Goal: Check status: Check status

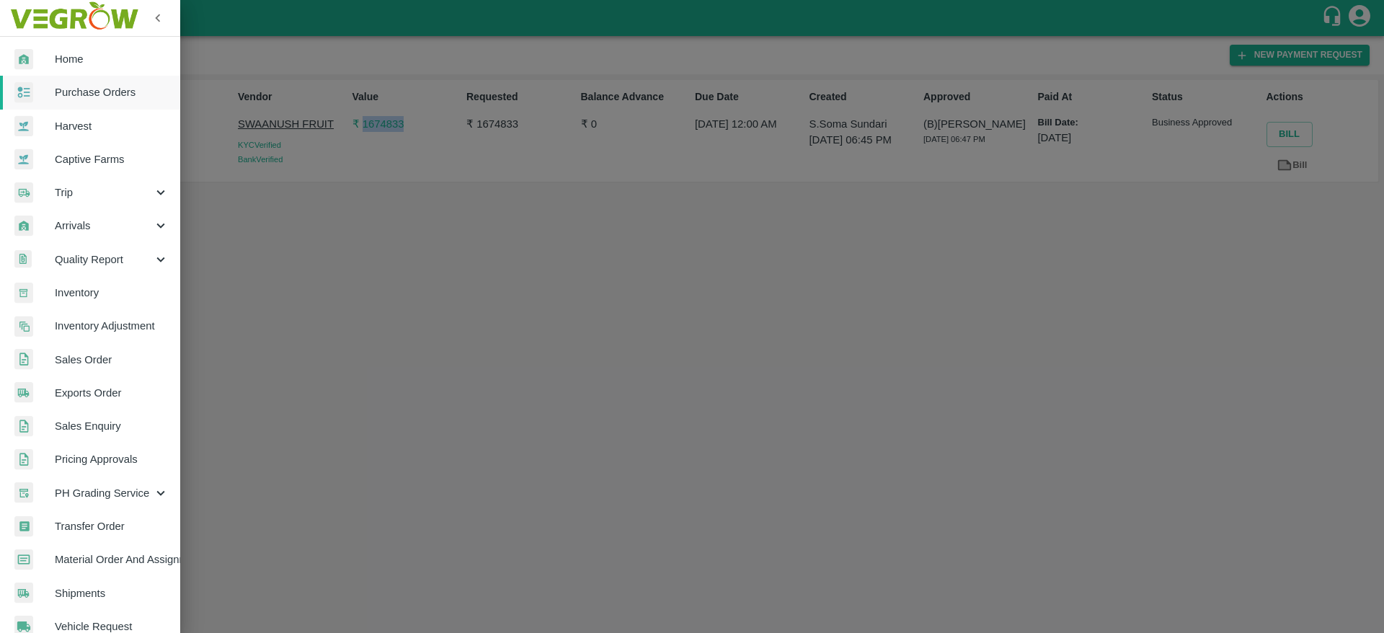
click at [111, 93] on span "Purchase Orders" at bounding box center [112, 92] width 114 height 16
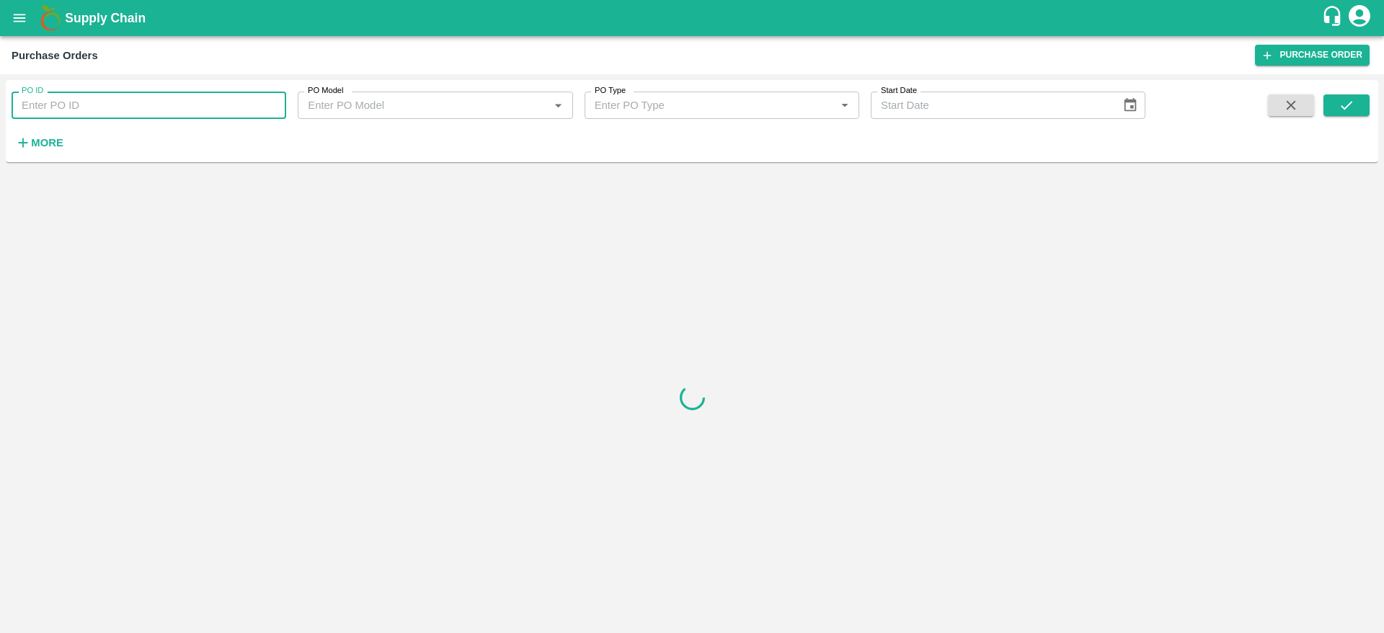
click at [101, 99] on input "PO ID" at bounding box center [149, 105] width 275 height 27
paste input "164963"
click at [1319, 119] on span at bounding box center [1291, 123] width 58 height 59
click at [1330, 107] on button "submit" at bounding box center [1347, 105] width 46 height 22
click at [1357, 110] on button "submit" at bounding box center [1347, 105] width 46 height 22
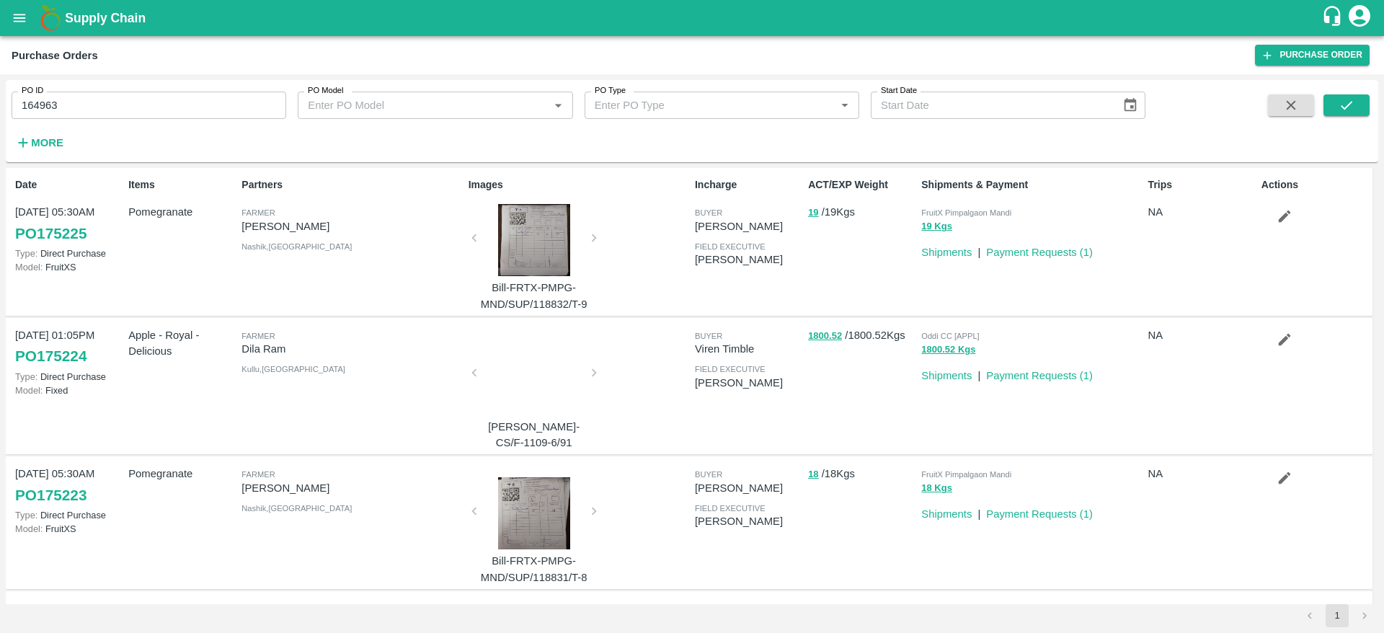
click at [174, 80] on div "PO ID 164963 PO ID" at bounding box center [143, 99] width 286 height 39
click at [165, 95] on input "164963" at bounding box center [149, 105] width 275 height 27
type input "164963"
click at [1384, 111] on div "PO ID 164963 PO ID PO Model PO Model   * PO Type PO Type   * Start Date Start D…" at bounding box center [692, 353] width 1384 height 559
click at [1349, 110] on icon "submit" at bounding box center [1347, 105] width 16 height 16
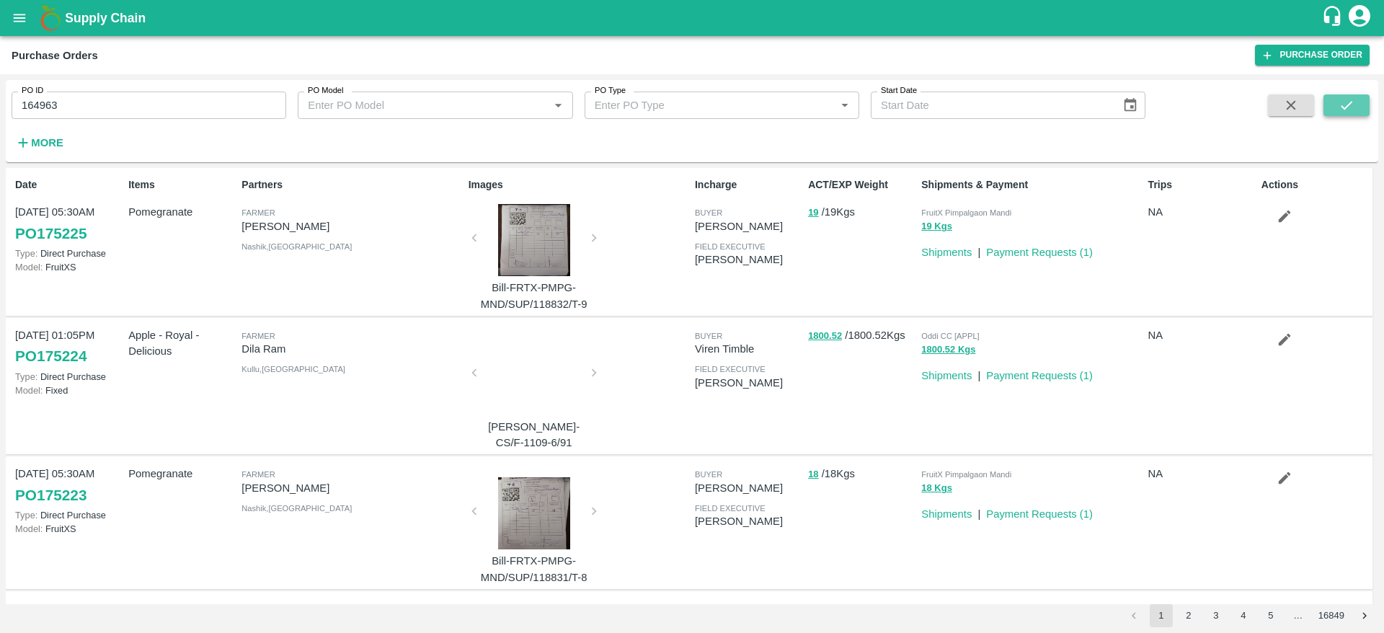
click at [1342, 105] on icon "submit" at bounding box center [1347, 105] width 16 height 16
click at [224, 99] on input "164963" at bounding box center [149, 105] width 275 height 27
paste input "text"
type input "165505"
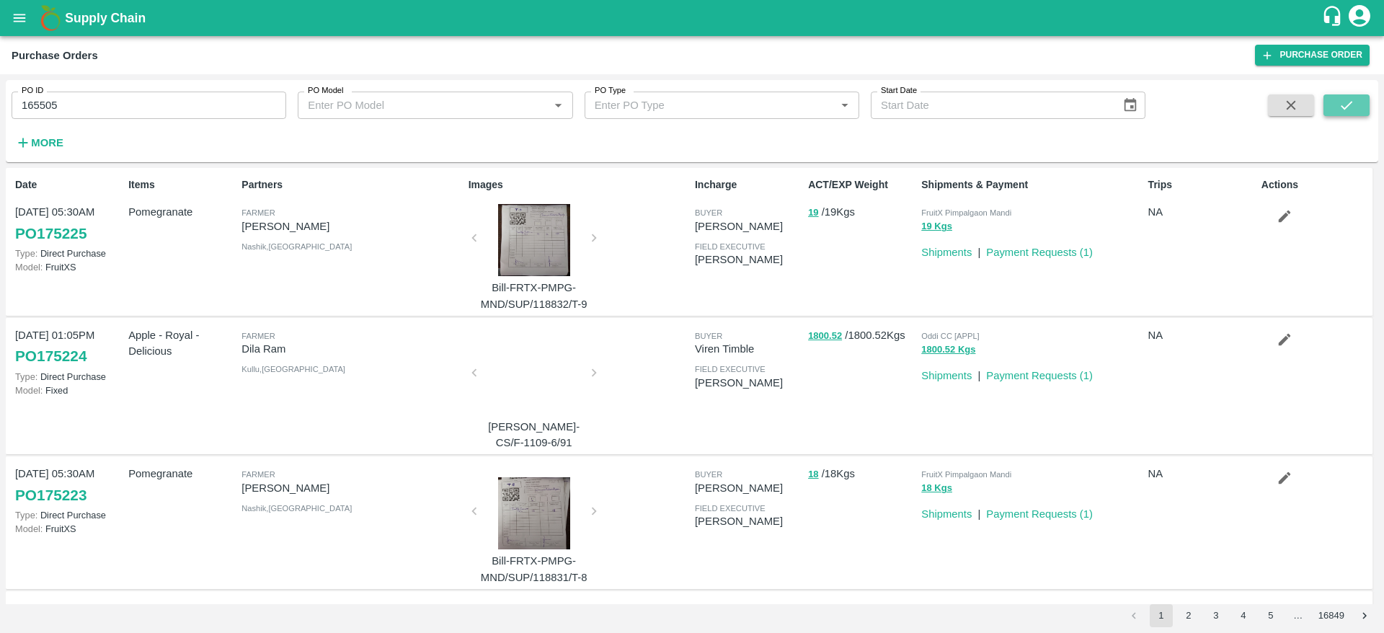
click at [1348, 95] on button "submit" at bounding box center [1347, 105] width 46 height 22
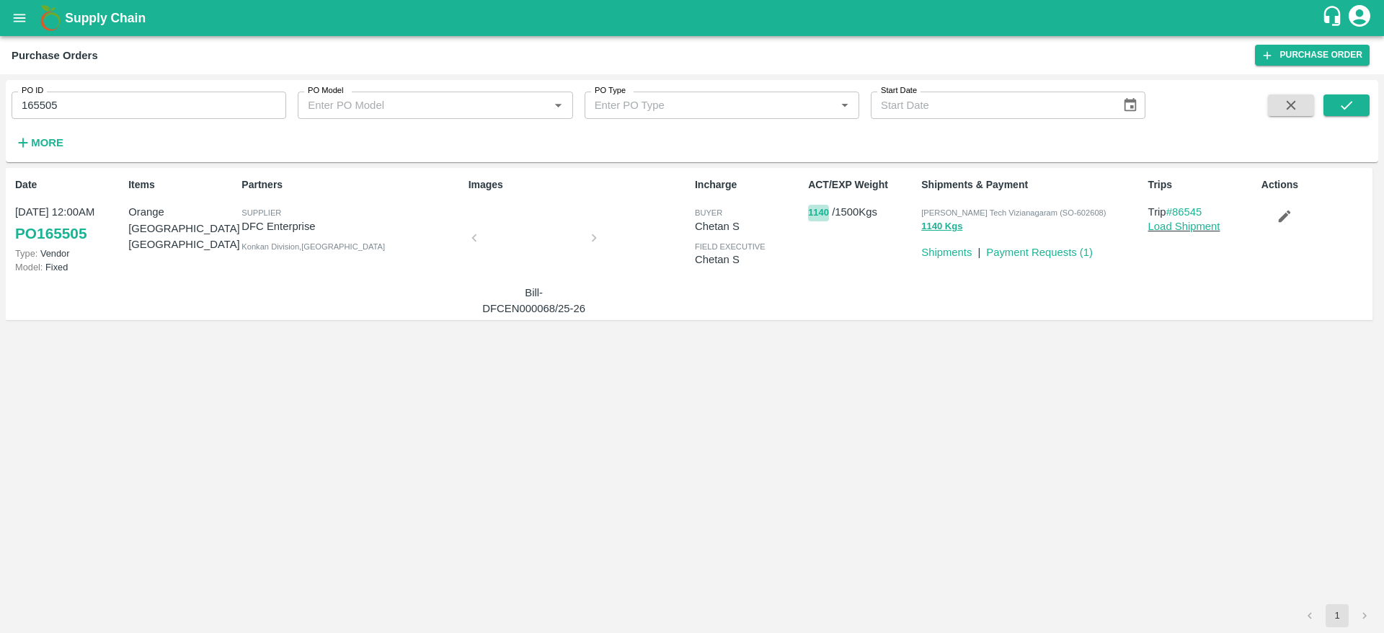
click at [815, 217] on button "1140" at bounding box center [818, 213] width 21 height 17
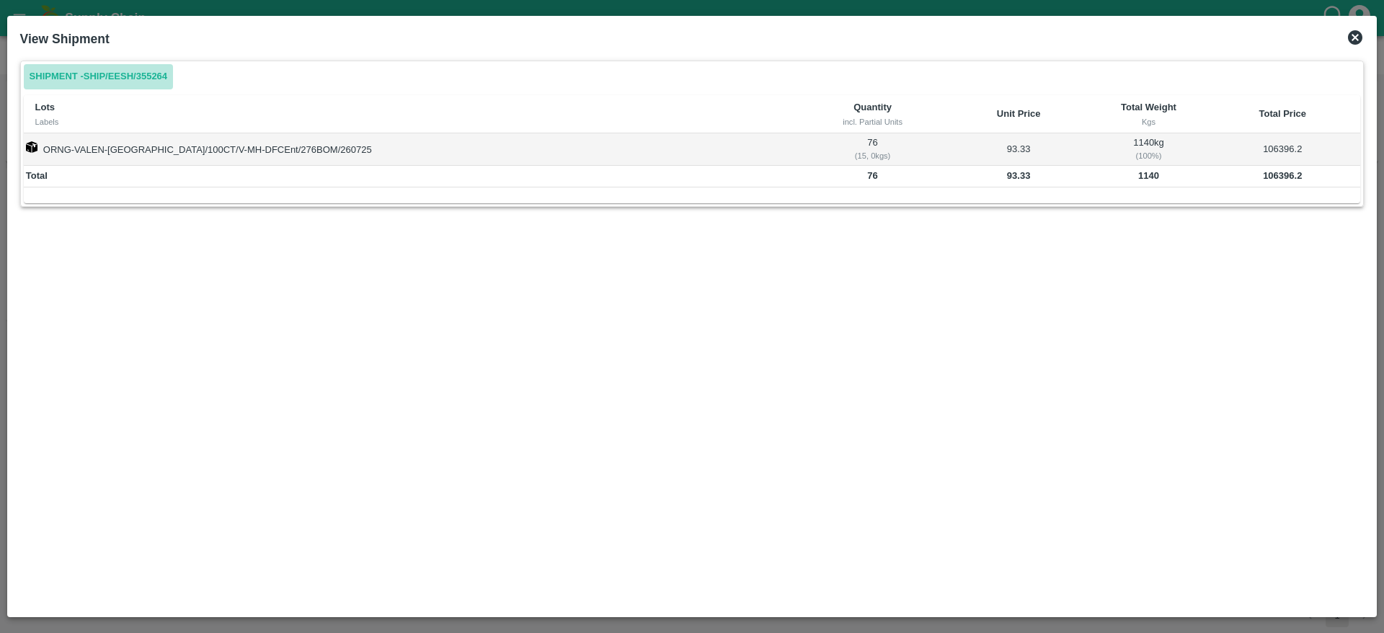
click at [152, 78] on link "Shipment - SHIP/EESH/355264" at bounding box center [98, 76] width 149 height 25
